Goal: Transaction & Acquisition: Purchase product/service

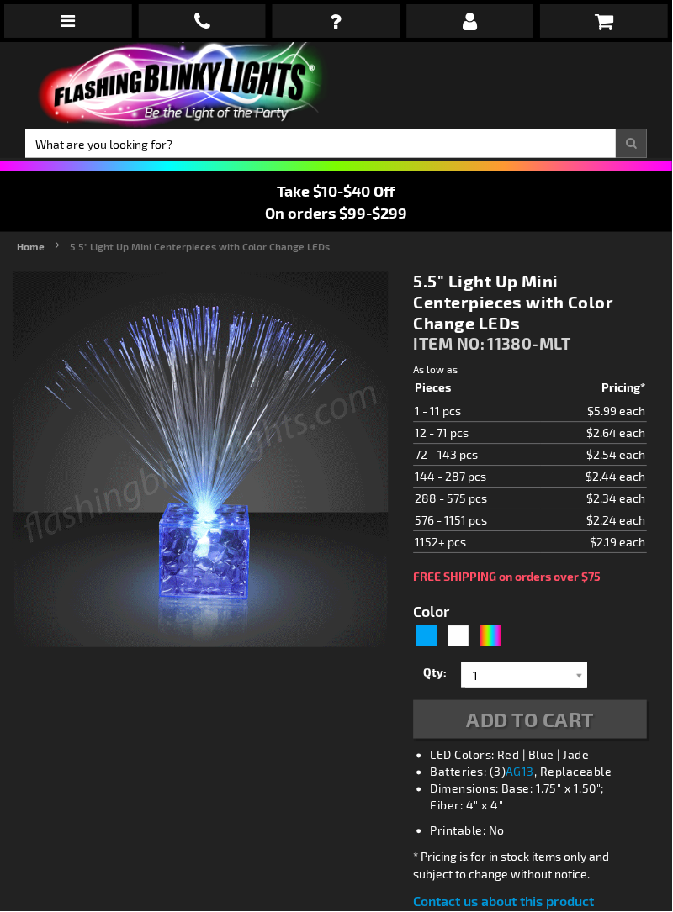
type input "5659"
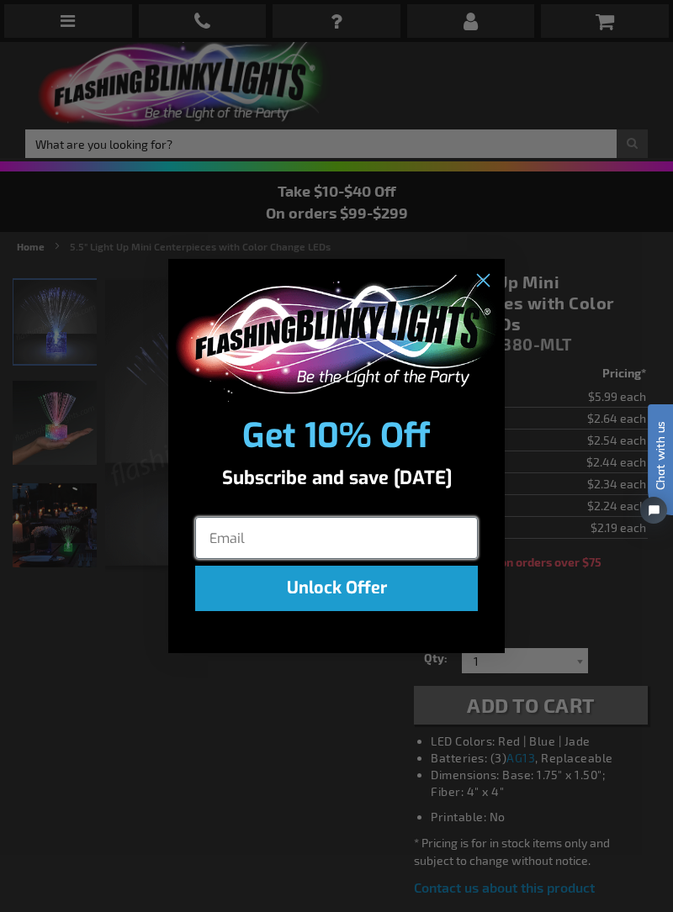
click at [227, 535] on input "Email" at bounding box center [336, 538] width 283 height 42
type input "ecranewilliams@att.net"
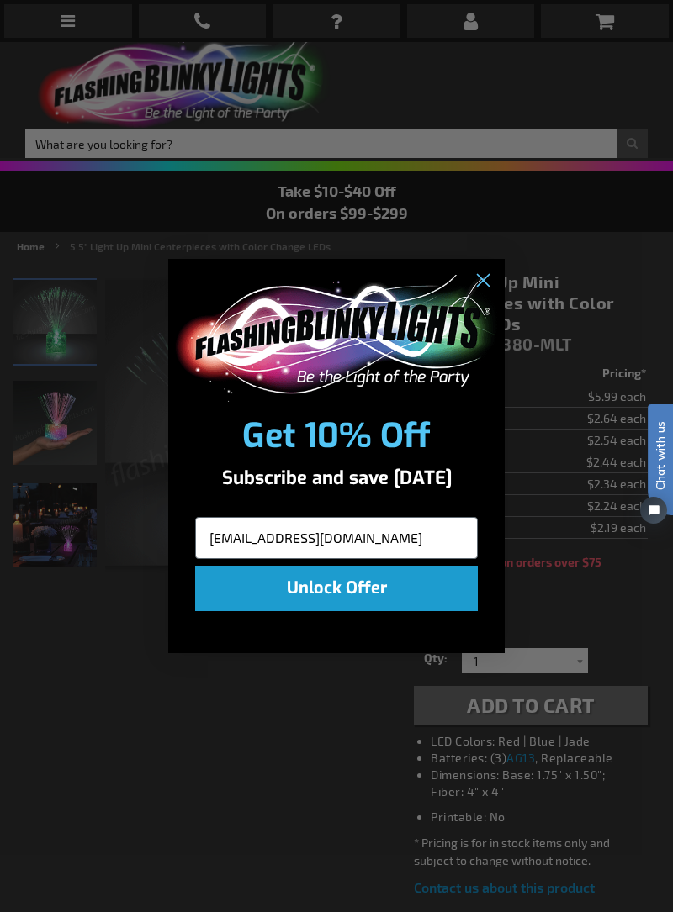
click at [355, 587] on button "Unlock Offer" at bounding box center [336, 588] width 283 height 45
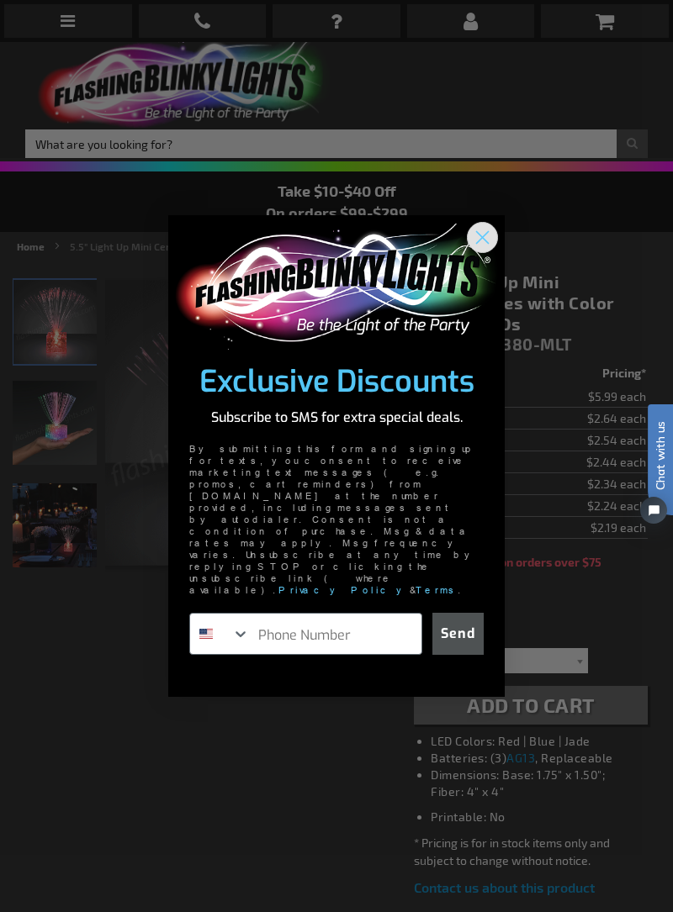
click at [487, 251] on circle "Close dialog" at bounding box center [482, 237] width 28 height 28
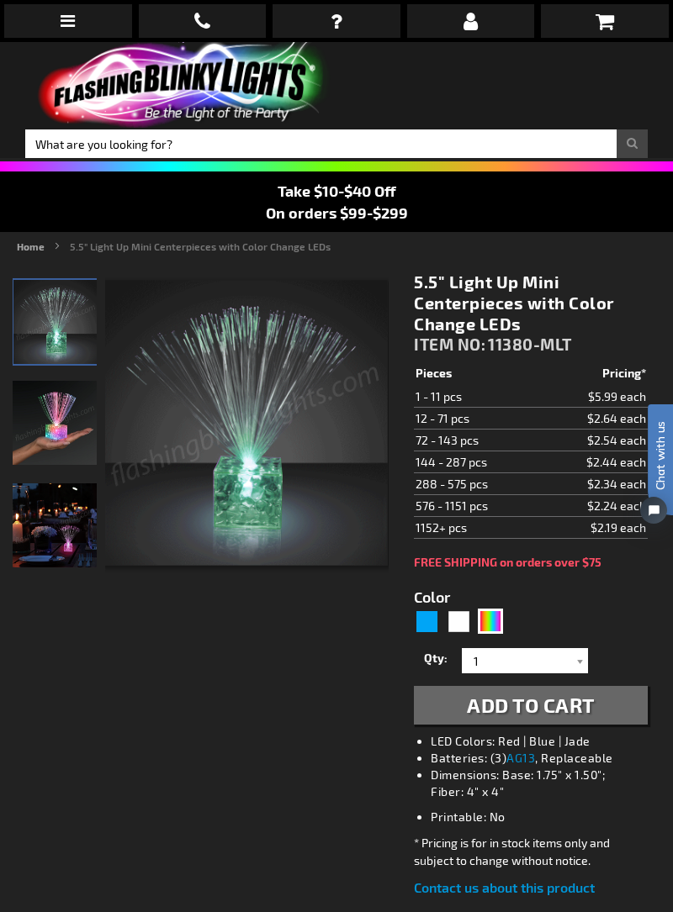
click at [66, 420] on img at bounding box center [55, 423] width 84 height 84
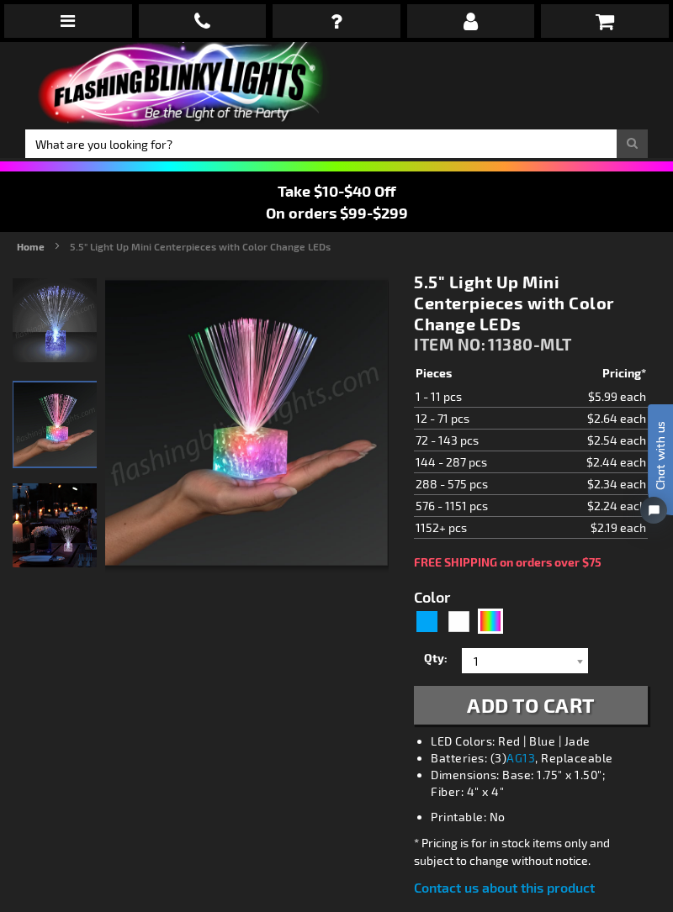
click at [44, 536] on img at bounding box center [55, 526] width 84 height 84
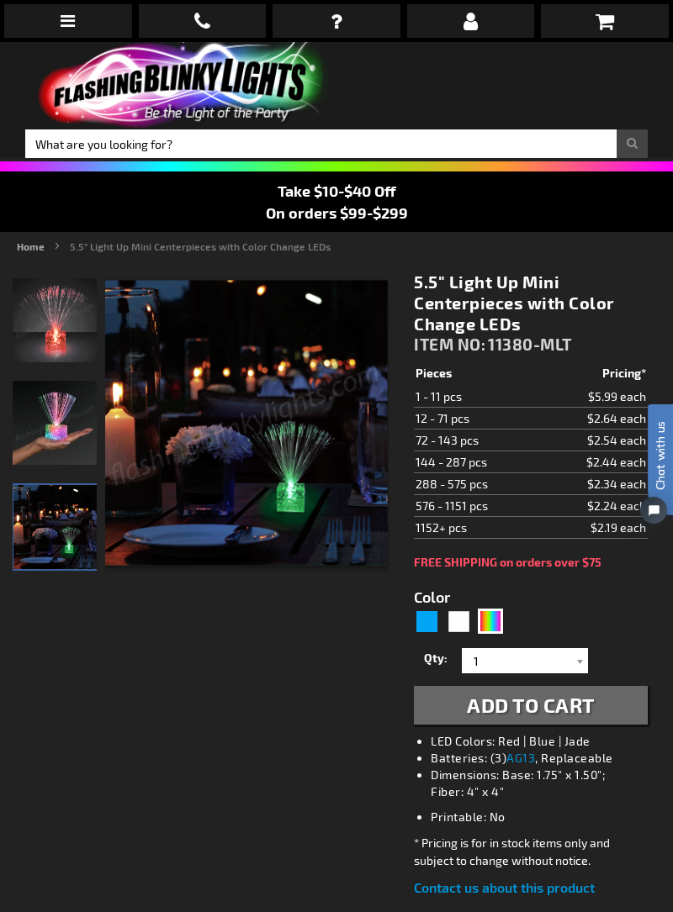
click at [62, 434] on img at bounding box center [55, 423] width 84 height 84
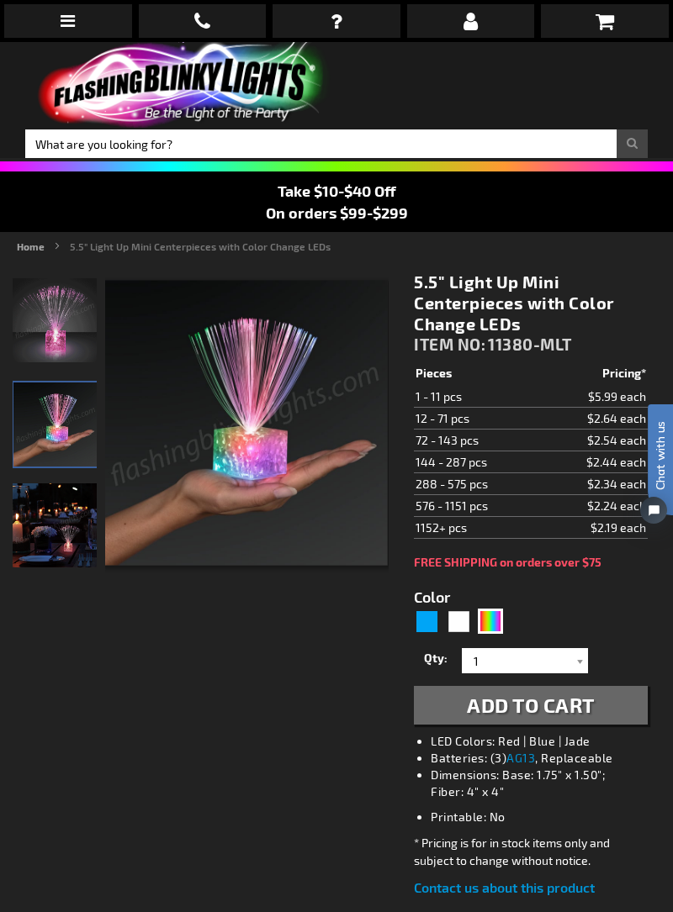
click at [1, 737] on main "Checkout as a new customer Creating an account has many benefits: See order and…" at bounding box center [336, 902] width 673 height 1286
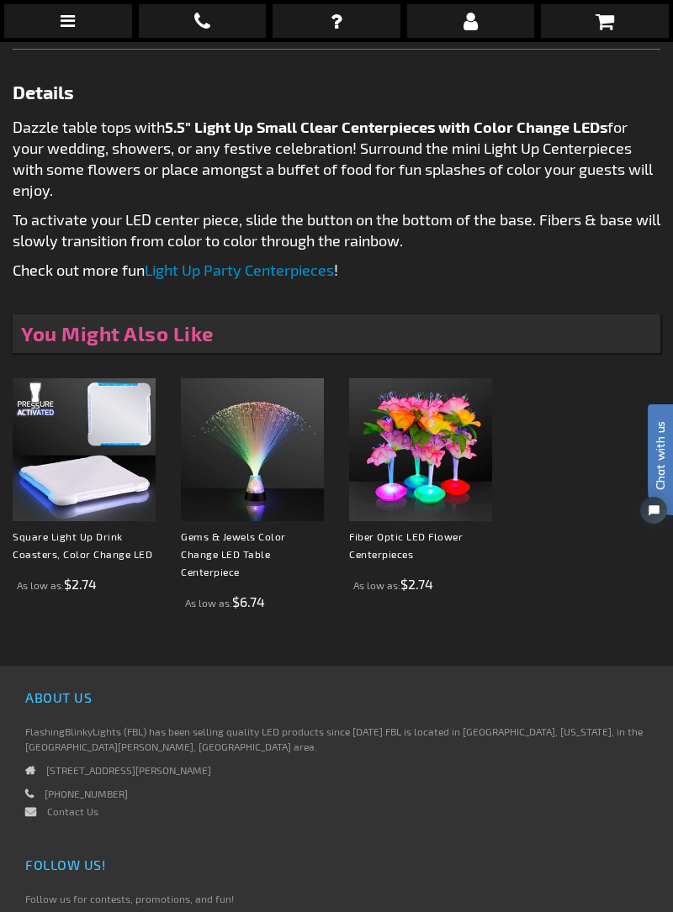
scroll to position [900, 0]
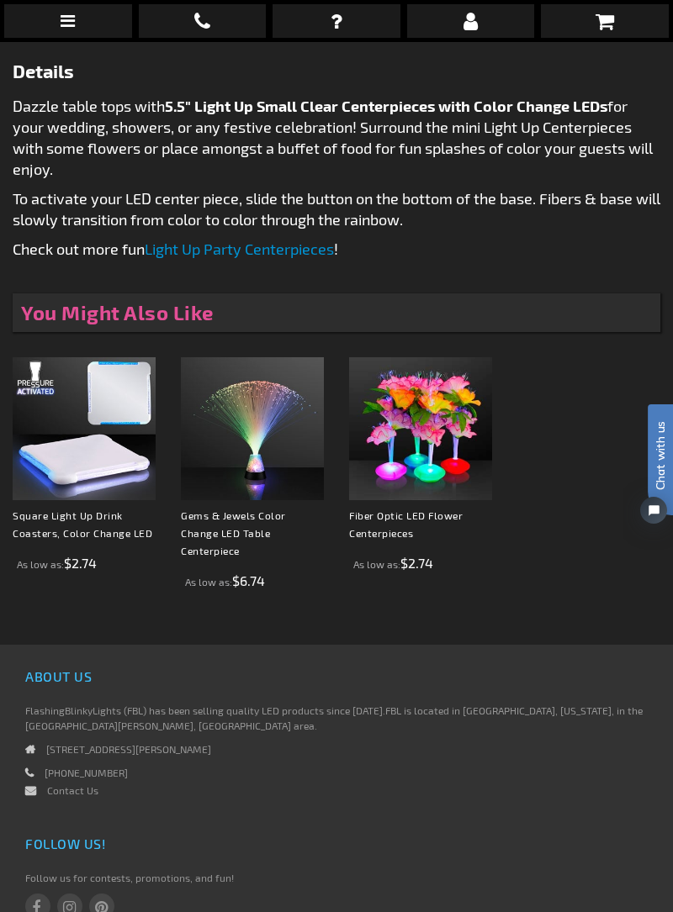
click at [260, 515] on link "Gems & Jewels Color Change LED Table Centerpiece" at bounding box center [233, 533] width 105 height 47
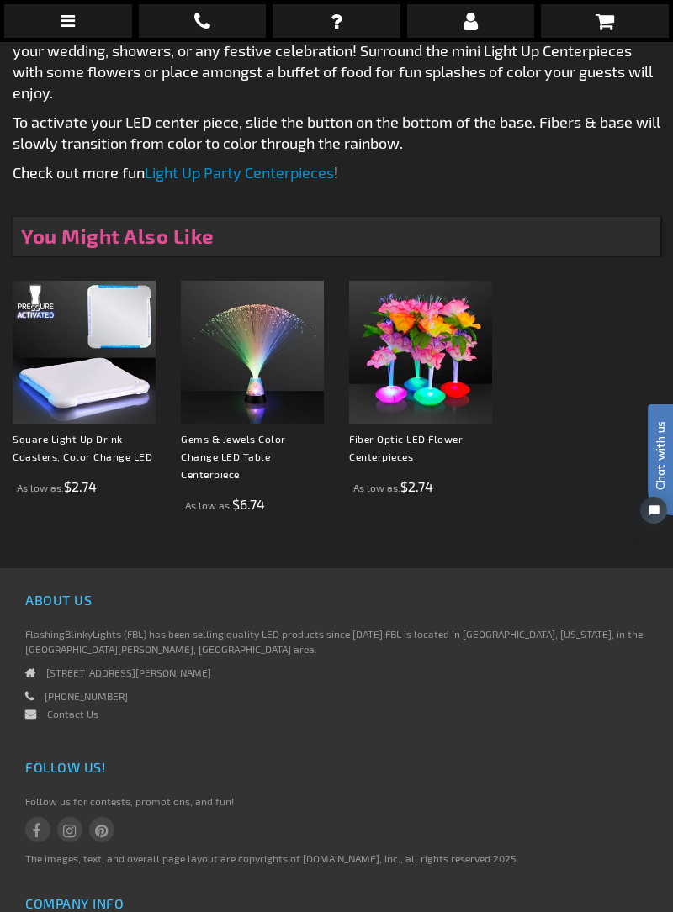
scroll to position [980, 0]
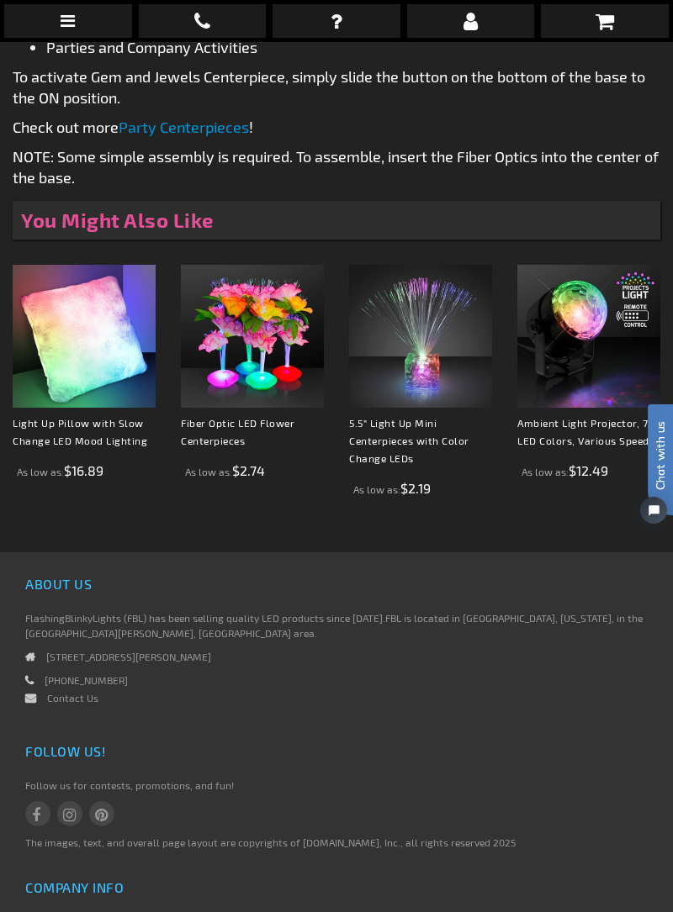
scroll to position [1159, 0]
click at [424, 423] on link "5.5" Light Up Mini Centerpieces with Color Change LEDs" at bounding box center [409, 441] width 120 height 47
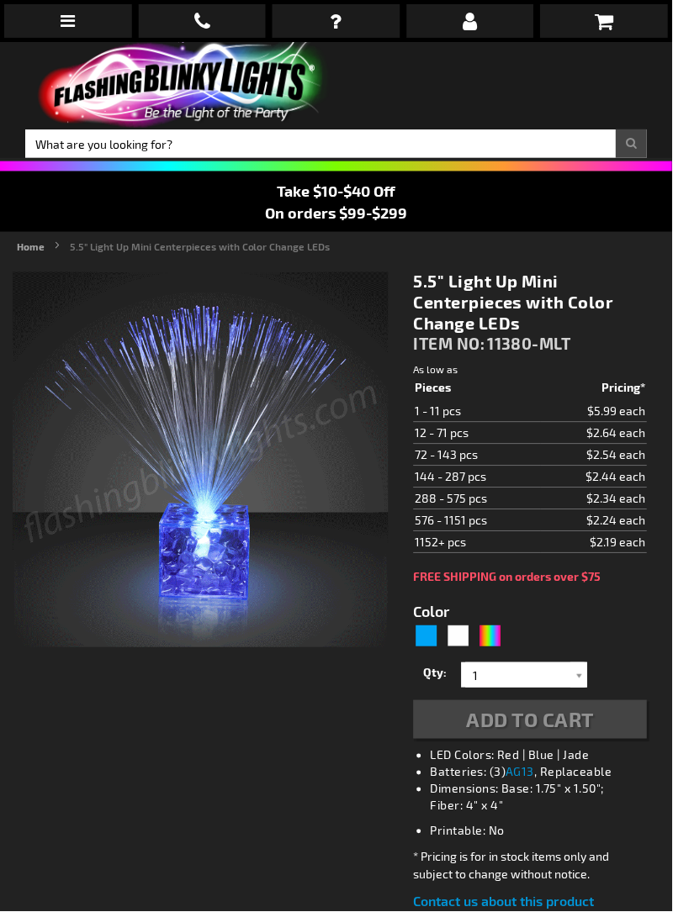
type input "5659"
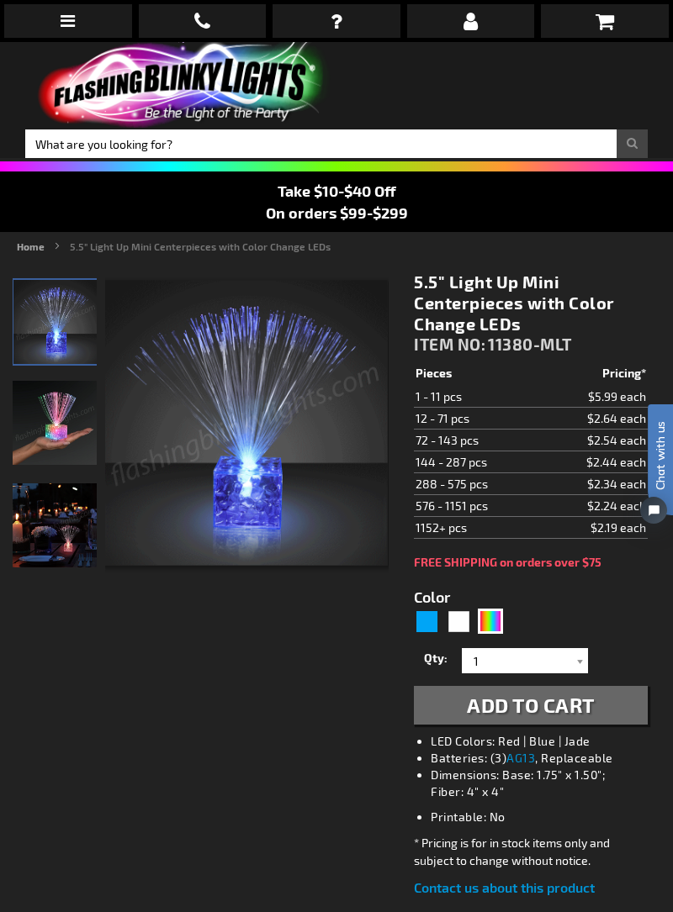
click at [74, 22] on icon at bounding box center [68, 21] width 14 height 17
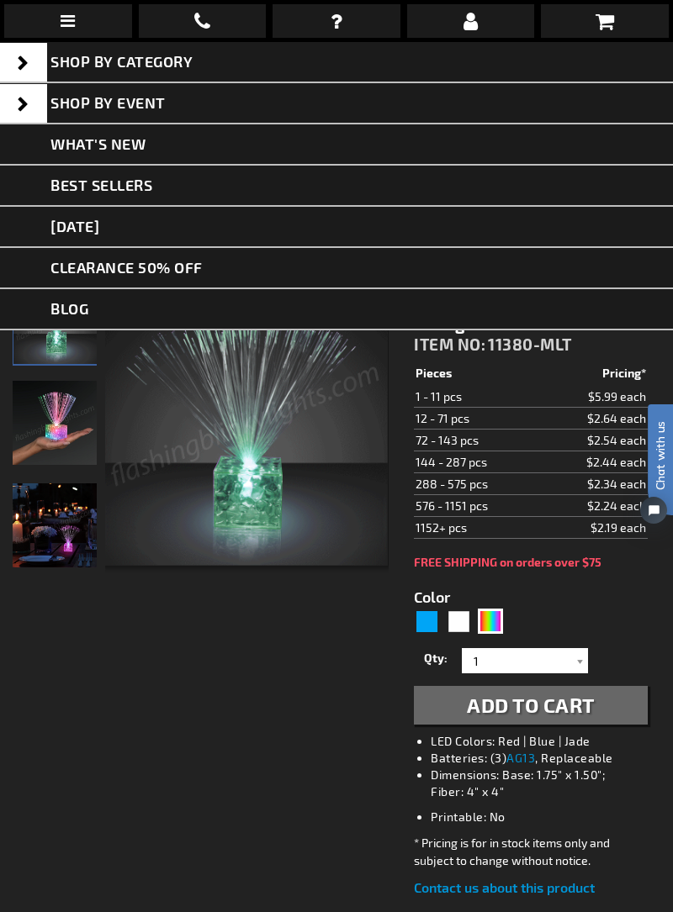
click at [241, 109] on link "Shop By Event" at bounding box center [336, 103] width 673 height 41
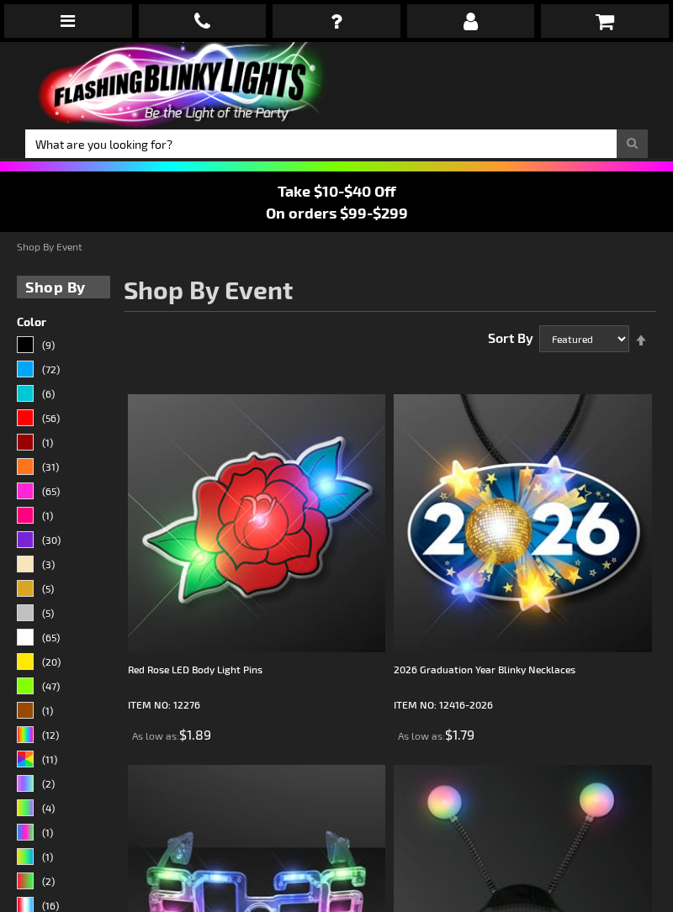
click at [81, 25] on link at bounding box center [68, 21] width 128 height 34
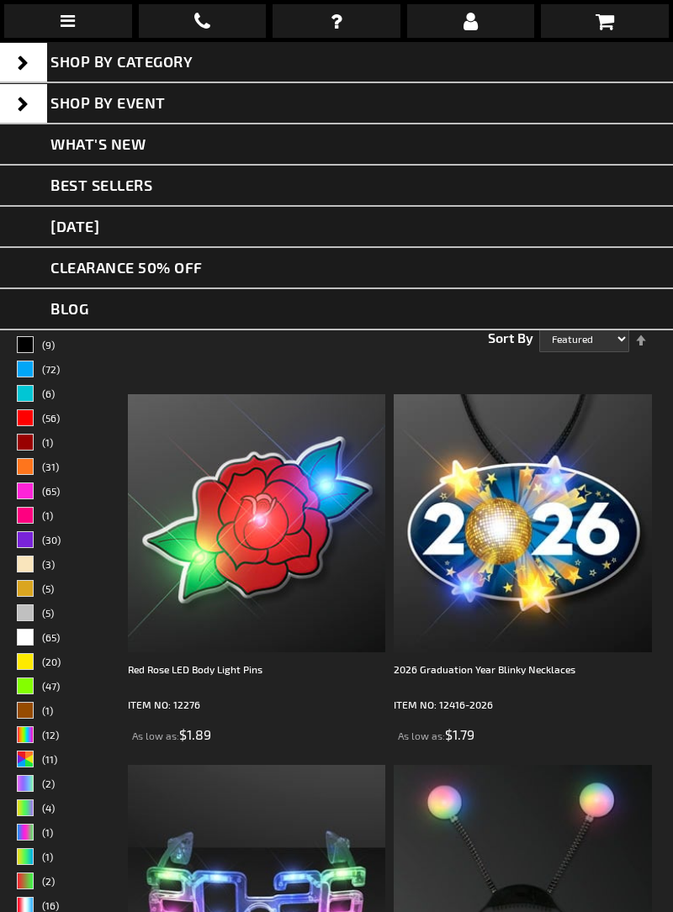
click at [69, 34] on link at bounding box center [68, 21] width 128 height 34
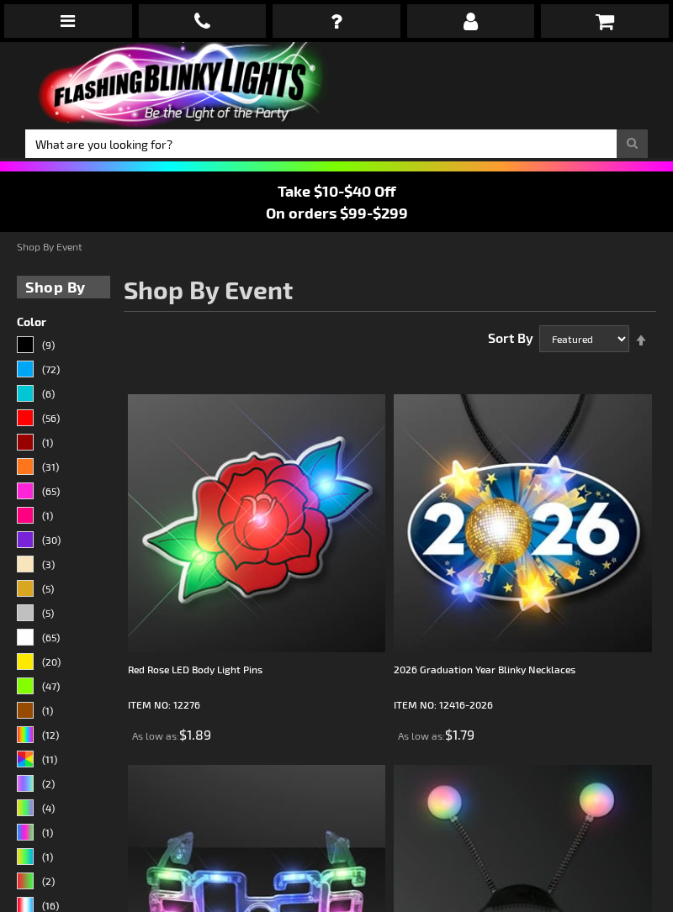
click at [67, 29] on icon at bounding box center [68, 21] width 14 height 17
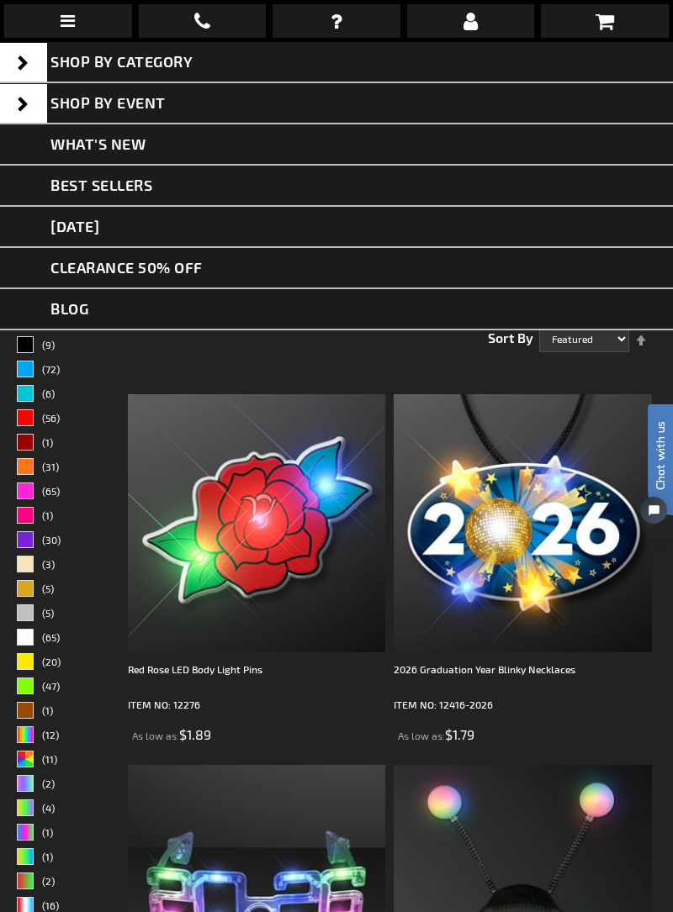
click at [242, 98] on link "Shop By Event" at bounding box center [336, 103] width 673 height 41
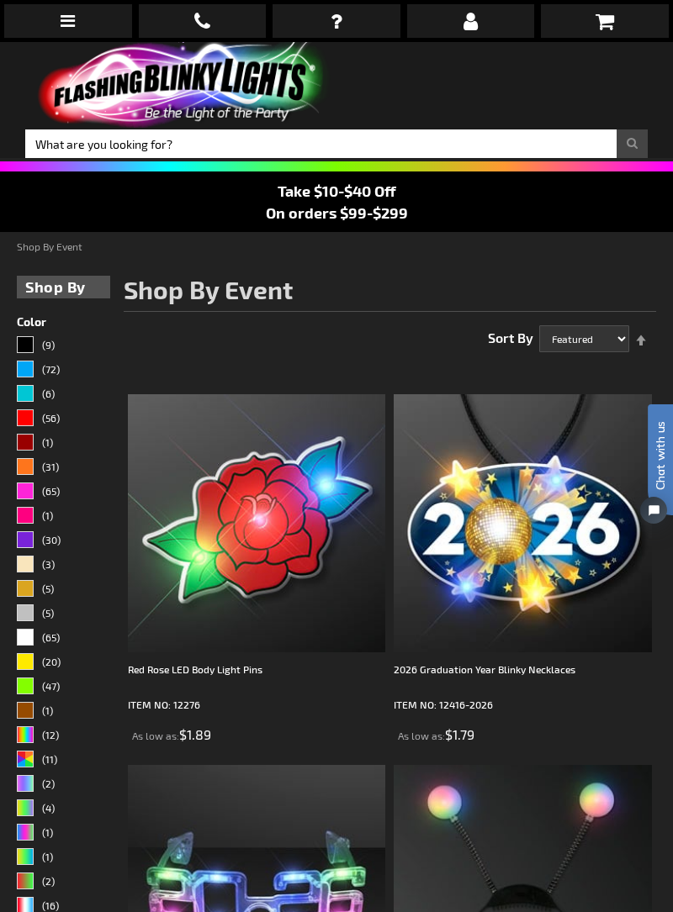
click at [85, 45] on img at bounding box center [180, 85] width 311 height 86
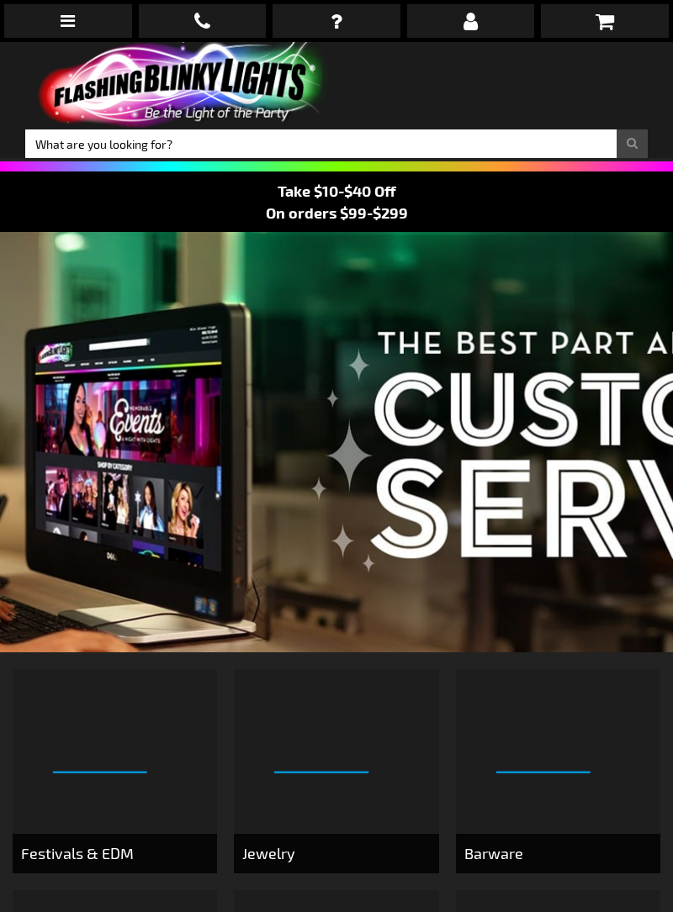
click at [73, 35] on link at bounding box center [68, 21] width 128 height 34
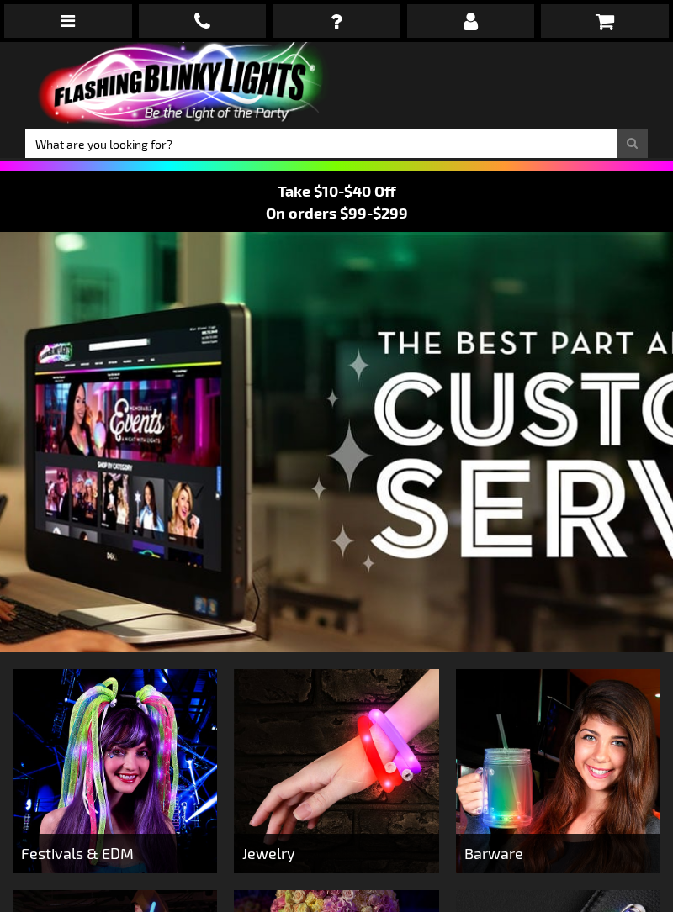
click at [69, 24] on icon at bounding box center [68, 21] width 14 height 17
click at [72, 45] on img at bounding box center [180, 85] width 311 height 86
click at [69, 35] on link at bounding box center [68, 21] width 128 height 34
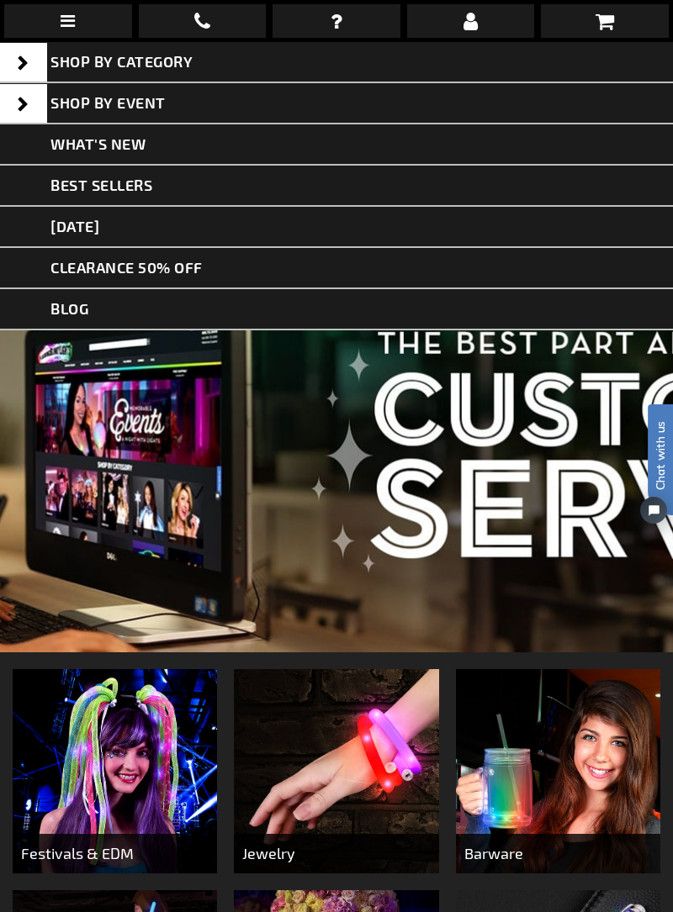
click at [138, 62] on span "SHOP BY CATEGORY" at bounding box center [121, 61] width 142 height 18
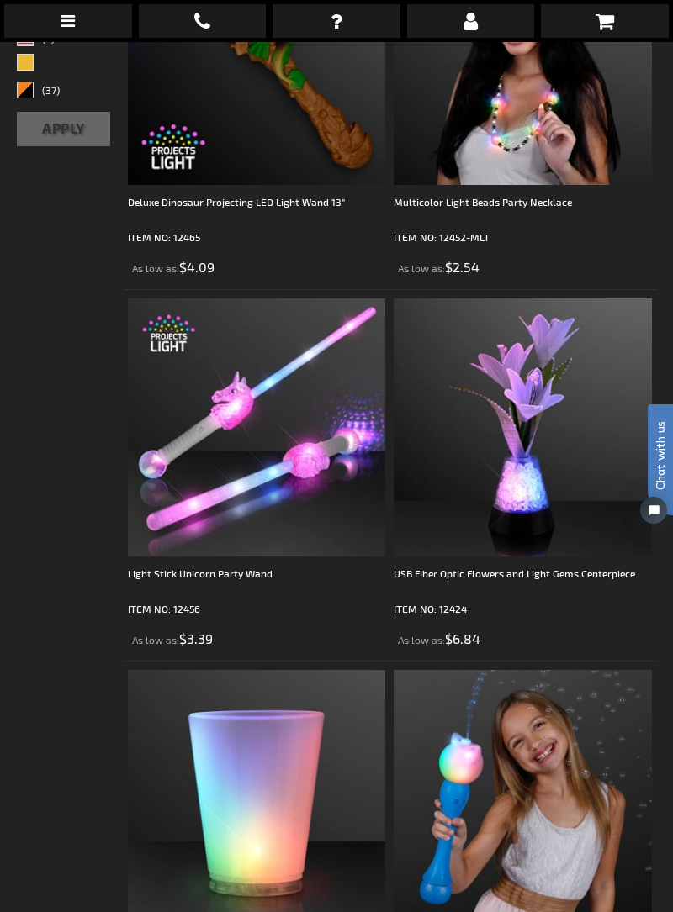
scroll to position [1209, 0]
click at [536, 553] on img at bounding box center [523, 428] width 258 height 258
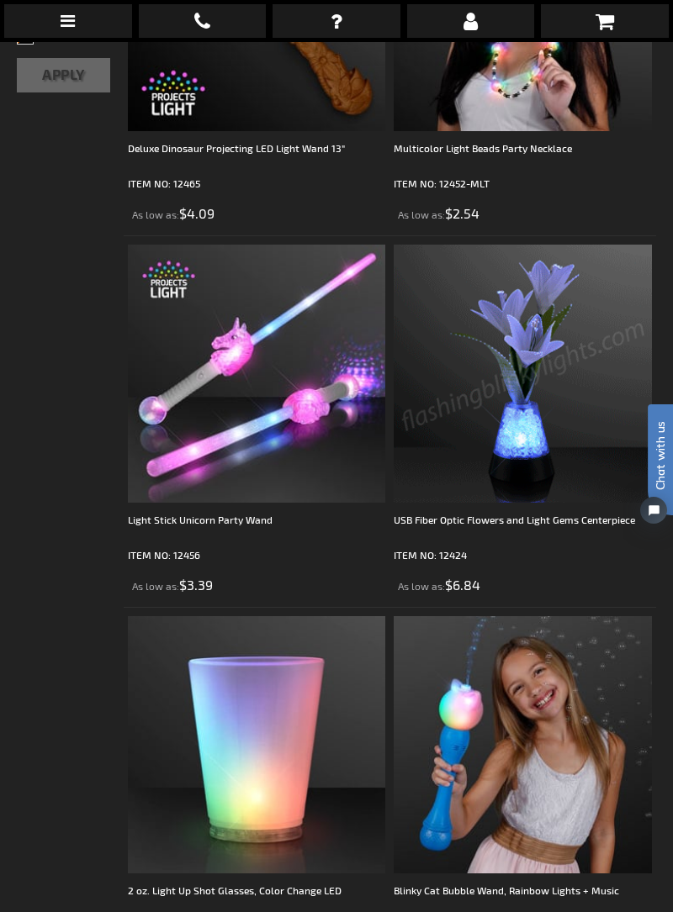
scroll to position [1290, 0]
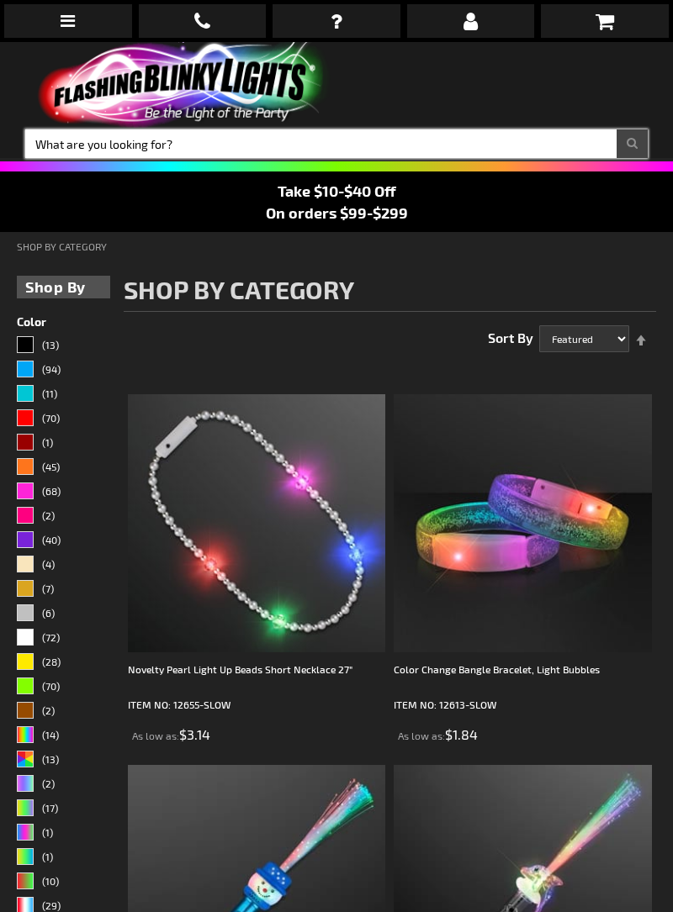
click at [190, 140] on input "Search" at bounding box center [336, 143] width 622 height 29
type input "Fiber optic table lights"
click at [616, 129] on button "Search" at bounding box center [631, 143] width 31 height 29
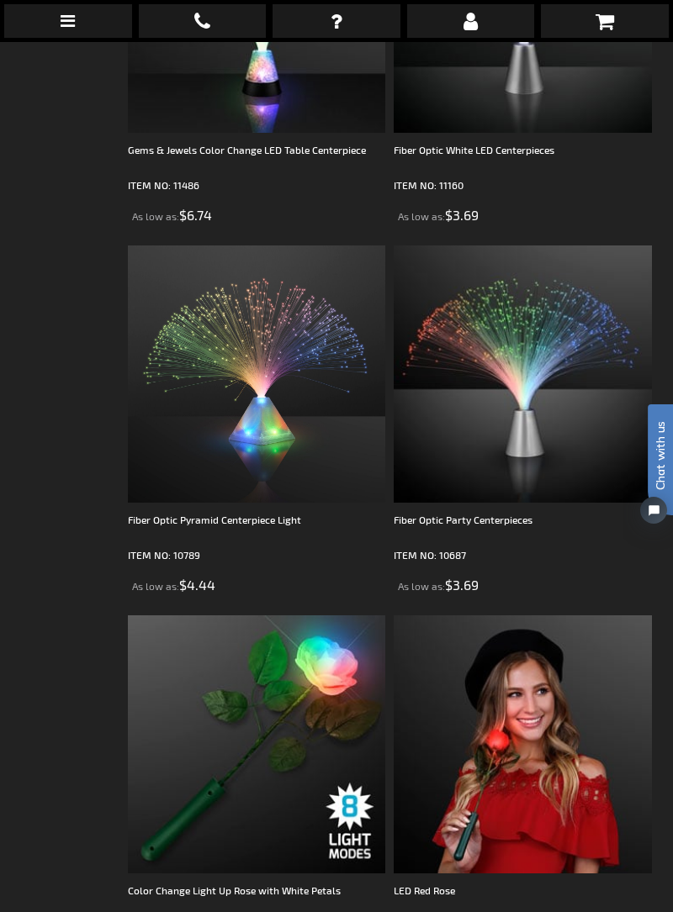
scroll to position [527, 0]
click at [513, 373] on img at bounding box center [523, 375] width 258 height 258
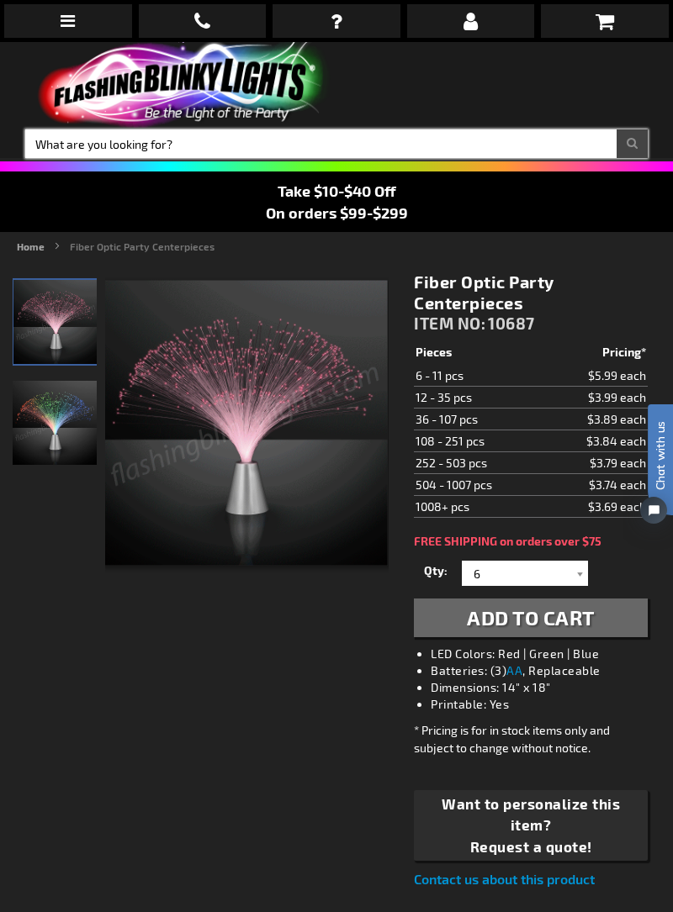
click at [213, 150] on input "Search" at bounding box center [336, 143] width 622 height 29
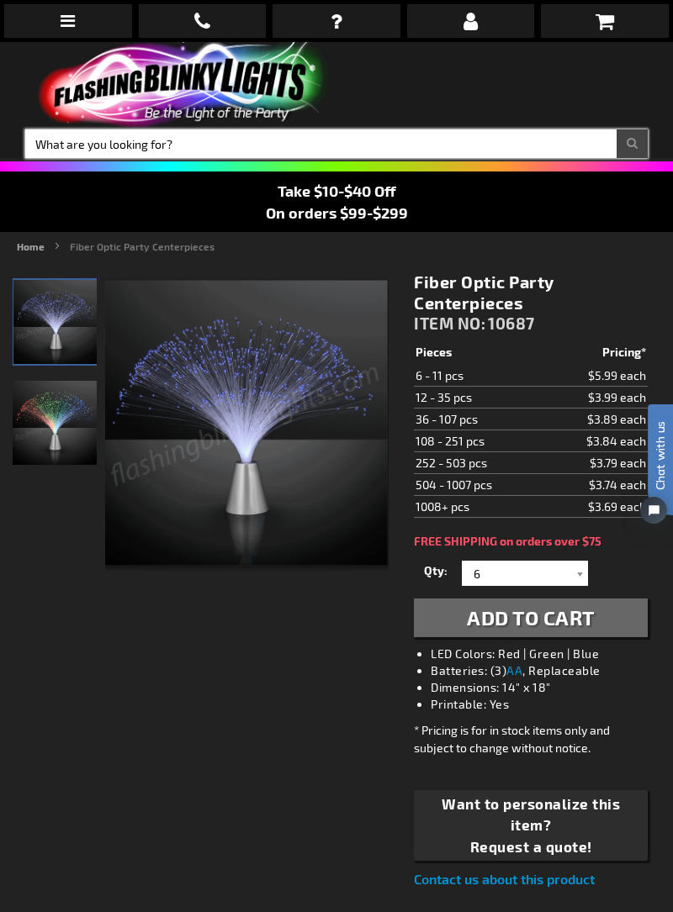
click at [108, 147] on input "Search" at bounding box center [336, 143] width 622 height 29
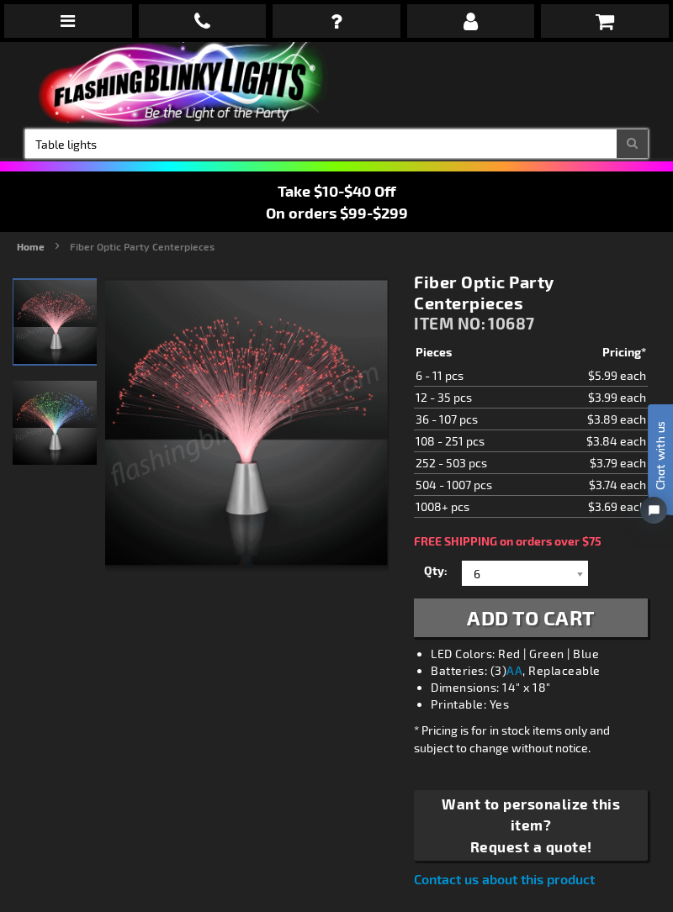
type input "Table lights"
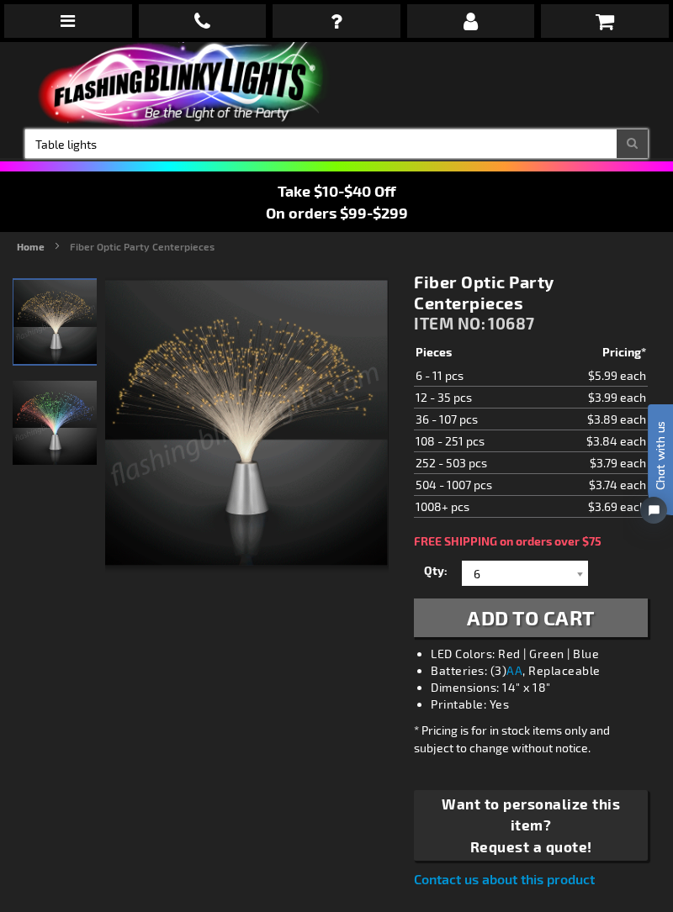
click at [616, 129] on button "Search" at bounding box center [631, 143] width 31 height 29
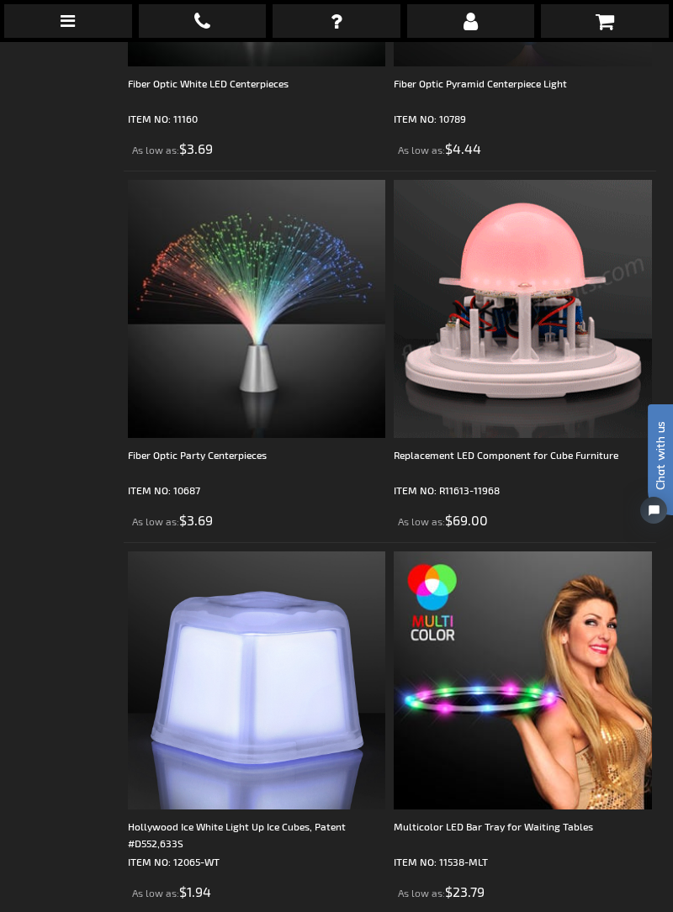
scroll to position [4303, 0]
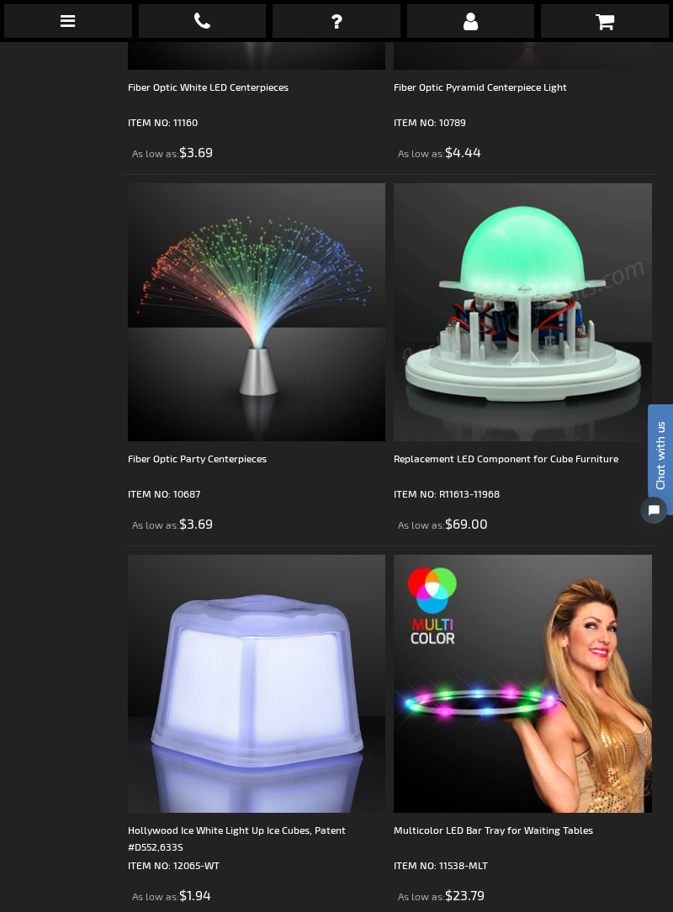
click at [264, 311] on img at bounding box center [257, 312] width 258 height 258
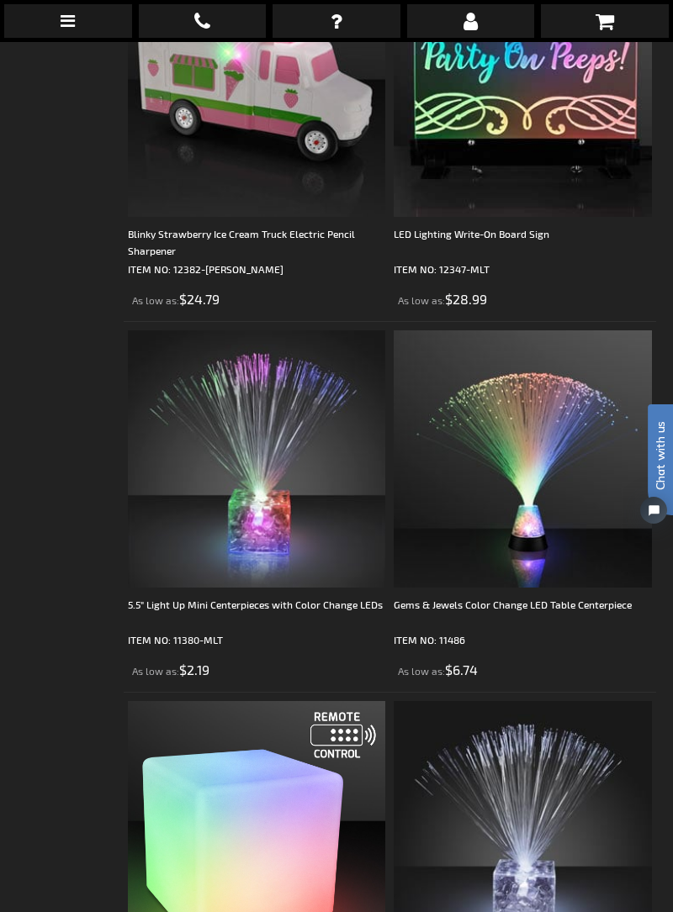
scroll to position [2671, 0]
click at [536, 891] on img at bounding box center [523, 830] width 258 height 258
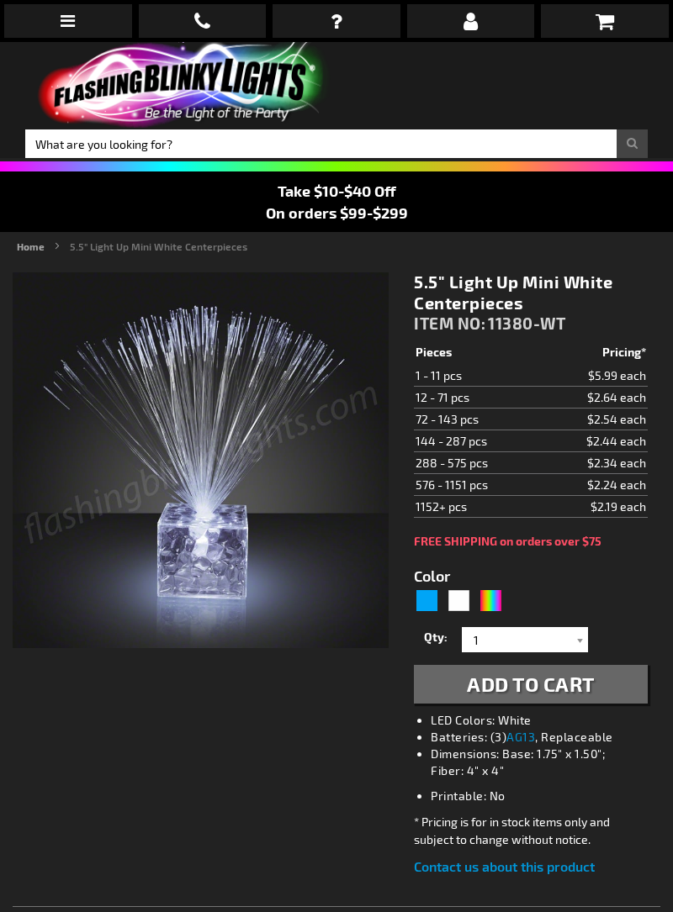
type input "5646"
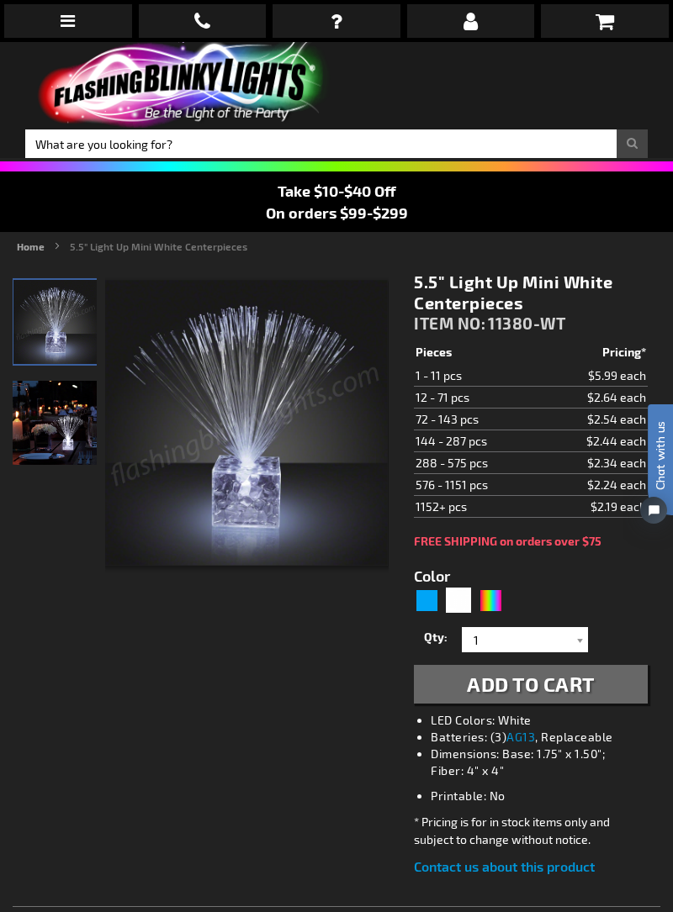
click at [51, 425] on img at bounding box center [55, 423] width 84 height 84
